Goal: Task Accomplishment & Management: Use online tool/utility

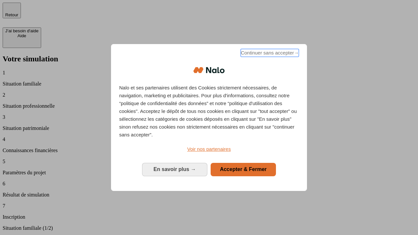
click at [269, 54] on span "Continuer sans accepter →" at bounding box center [270, 53] width 58 height 8
